Goal: Find specific page/section: Find specific page/section

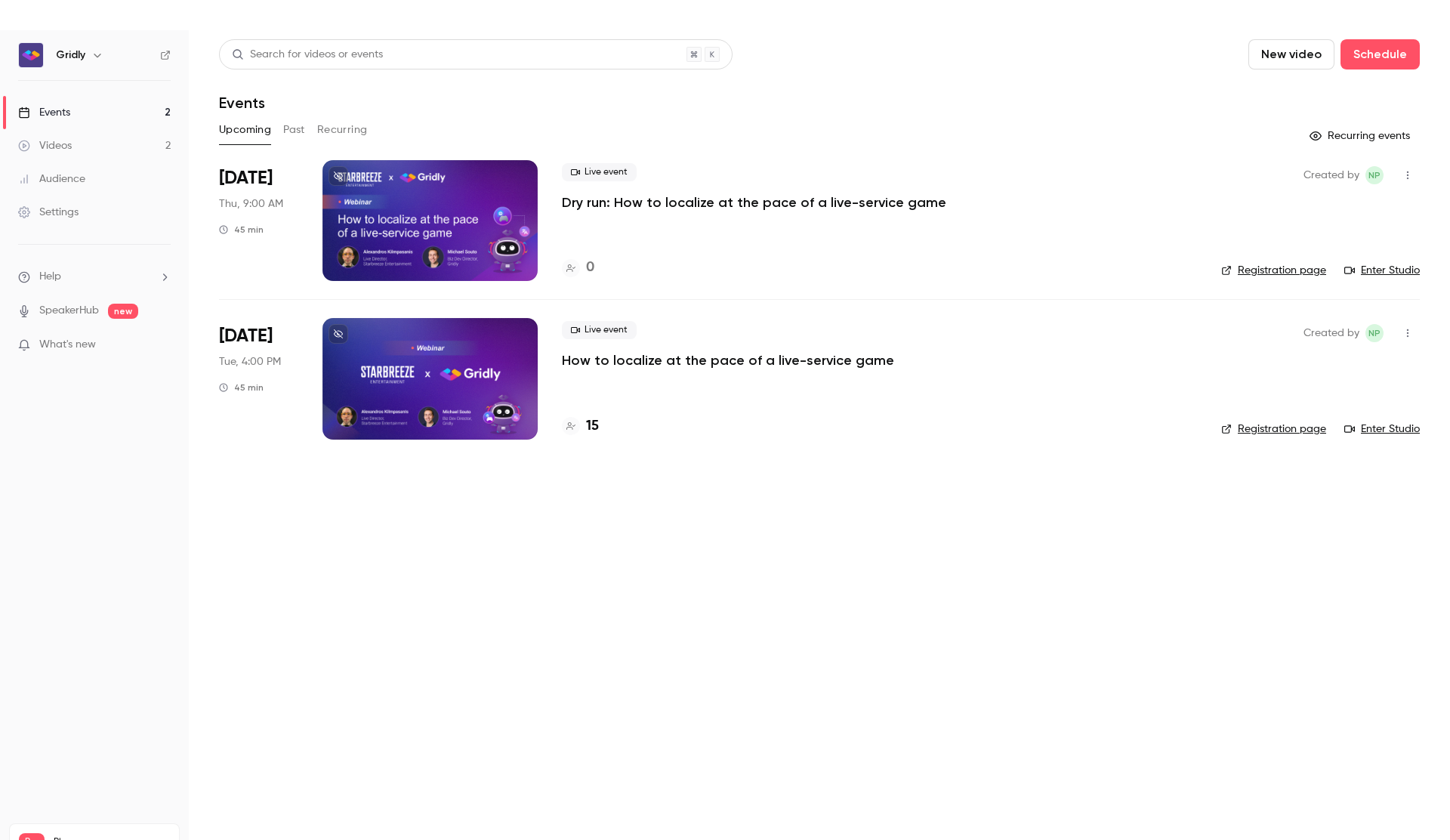
click at [646, 366] on p "How to localize at the pace of a live-service game" at bounding box center [728, 360] width 332 height 18
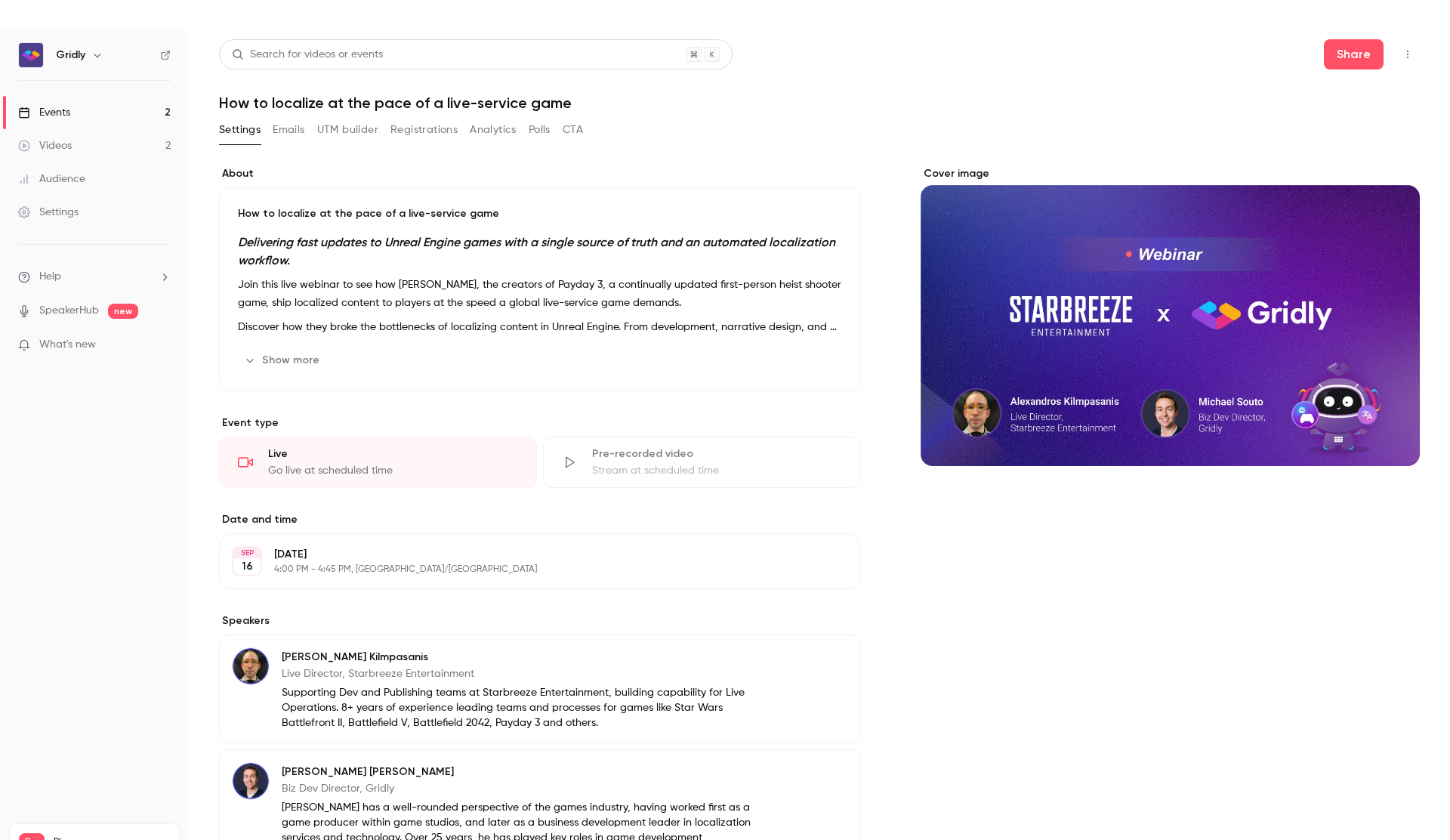
click at [486, 127] on button "Analytics" at bounding box center [493, 129] width 47 height 24
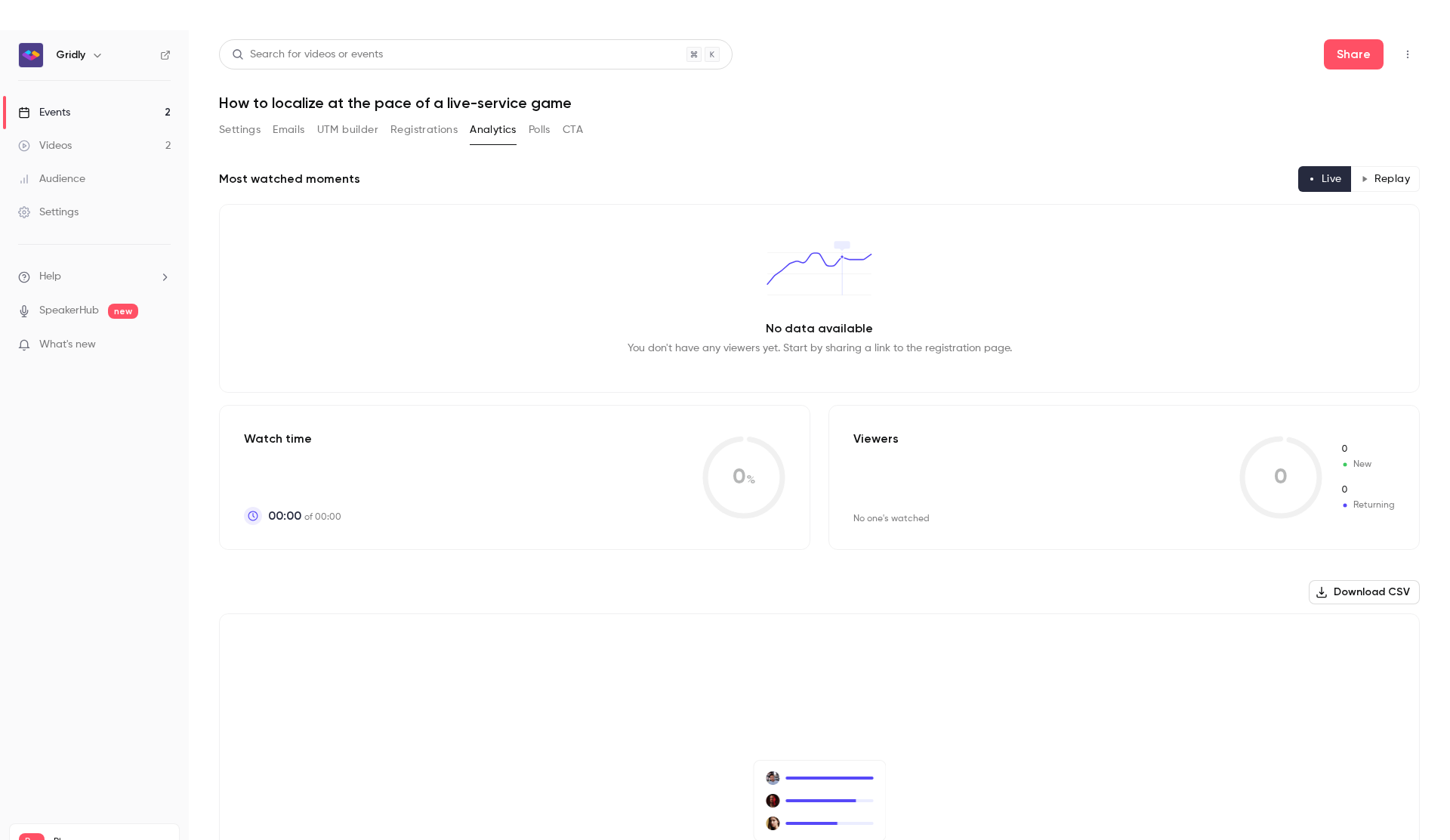
click at [443, 132] on button "Registrations" at bounding box center [424, 129] width 67 height 24
